Goal: Task Accomplishment & Management: Use online tool/utility

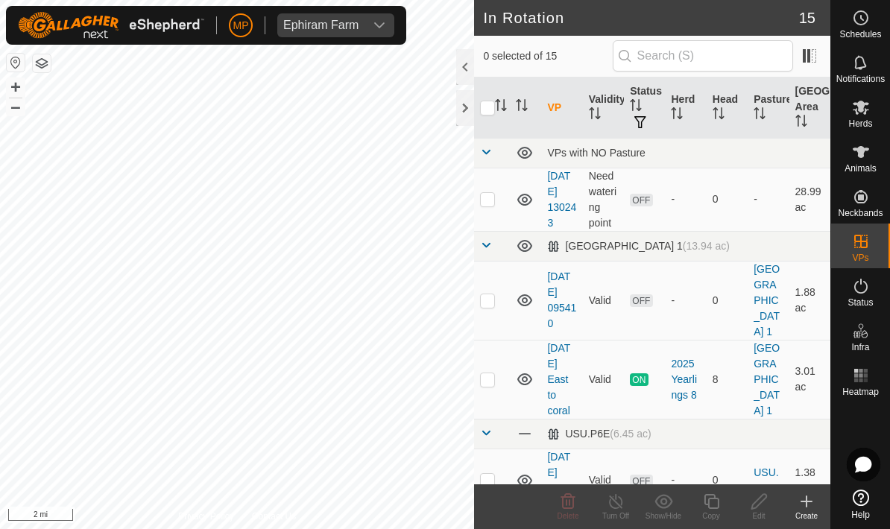
click at [809, 504] on icon at bounding box center [806, 502] width 18 height 18
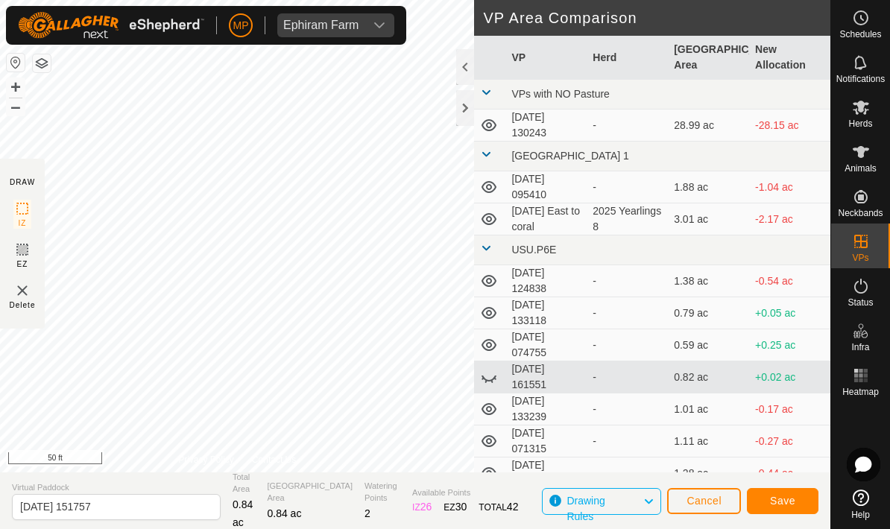
click at [788, 502] on span "Save" at bounding box center [782, 501] width 25 height 12
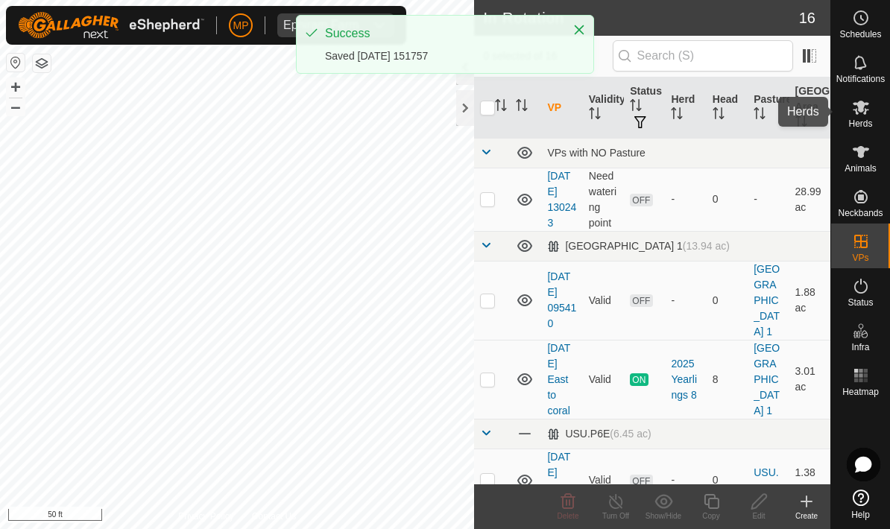
click at [872, 111] on es-mob-svg-icon at bounding box center [860, 107] width 27 height 24
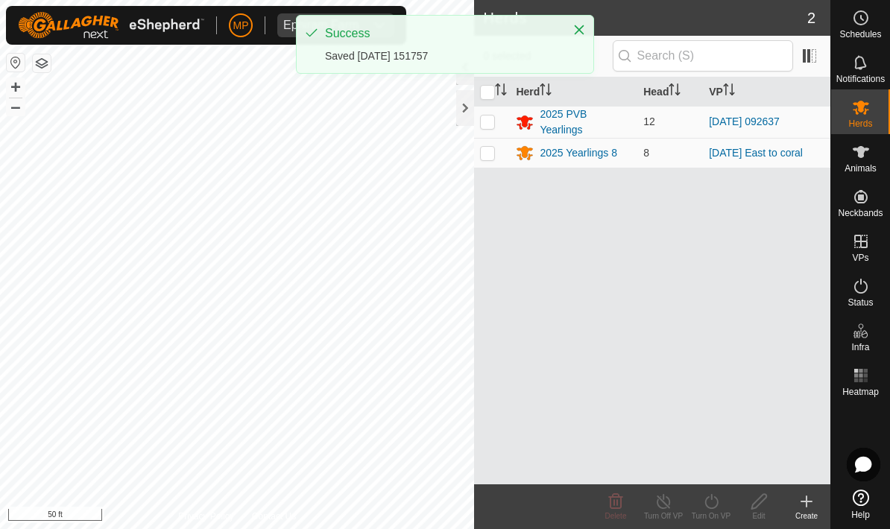
click at [477, 116] on td at bounding box center [492, 122] width 36 height 32
checkbox input "true"
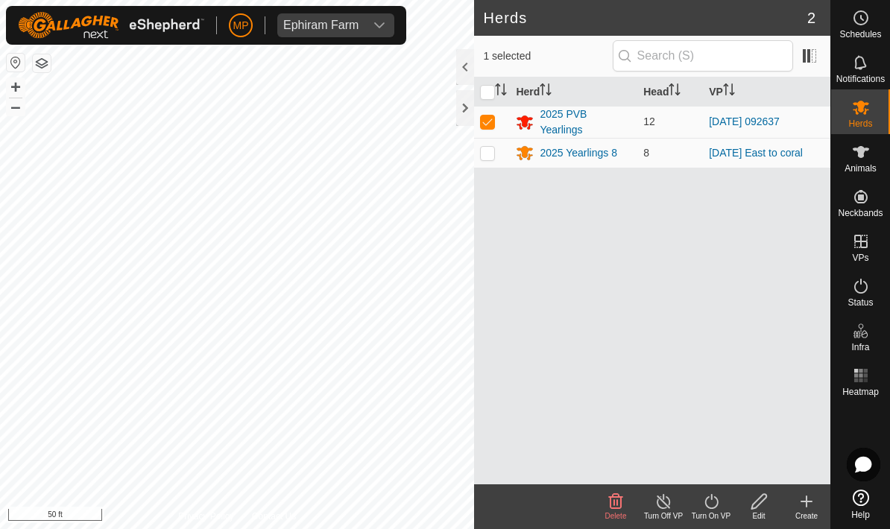
click at [710, 502] on icon at bounding box center [711, 502] width 19 height 18
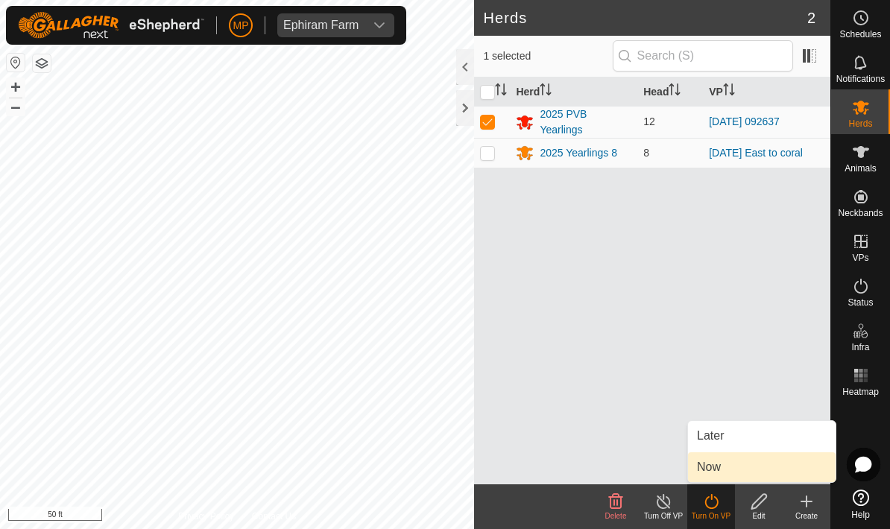
click at [746, 461] on link "Now" at bounding box center [762, 467] width 148 height 30
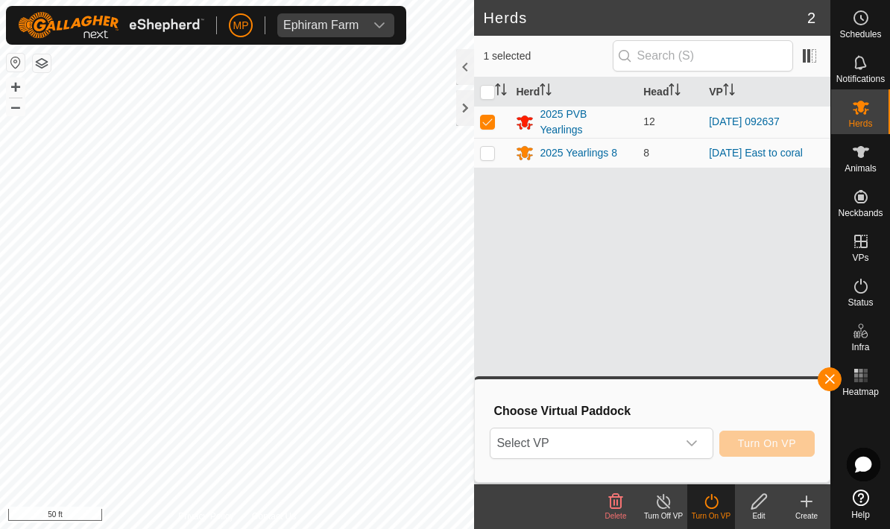
click at [685, 440] on div "dropdown trigger" at bounding box center [692, 444] width 30 height 30
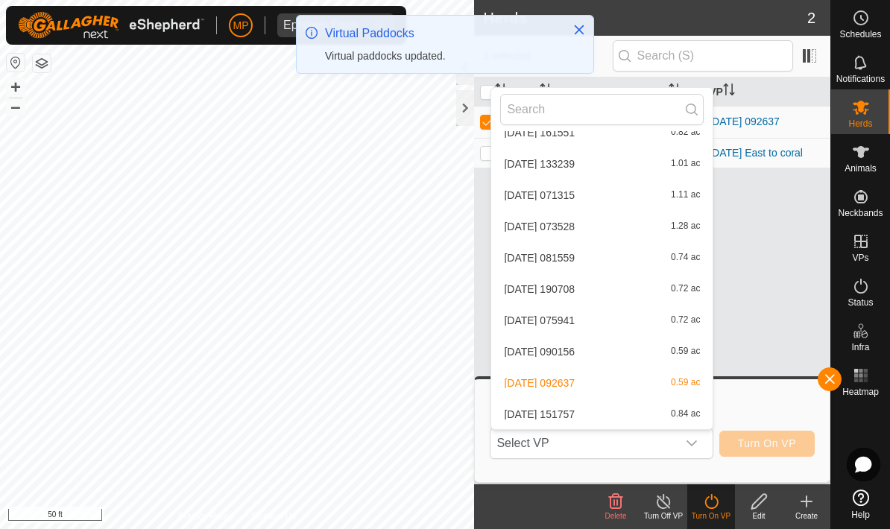
scroll to position [304, 0]
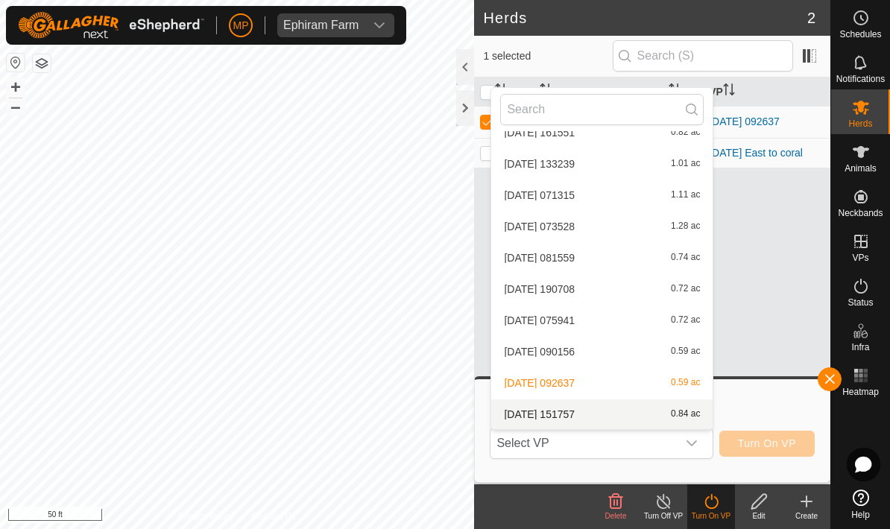
click at [694, 409] on span "0.84 ac" at bounding box center [685, 414] width 29 height 10
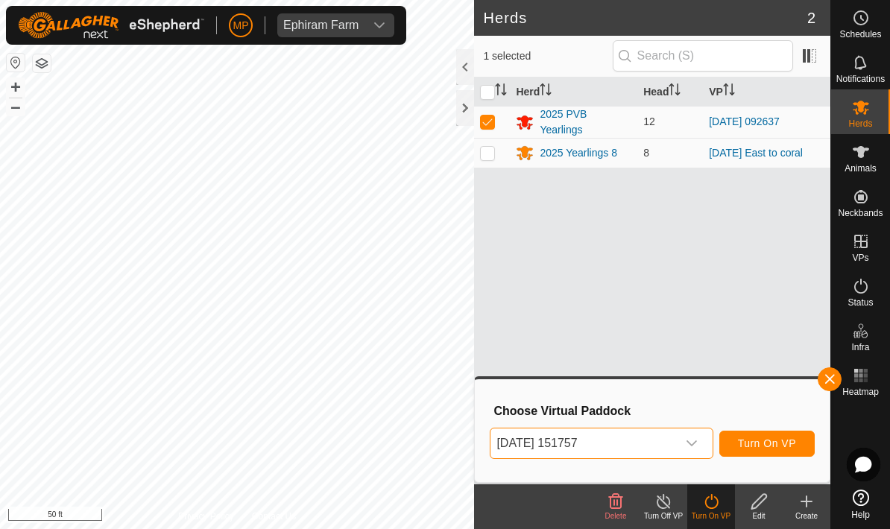
click at [780, 446] on span "Turn On VP" at bounding box center [767, 443] width 58 height 12
